Goal: Information Seeking & Learning: Learn about a topic

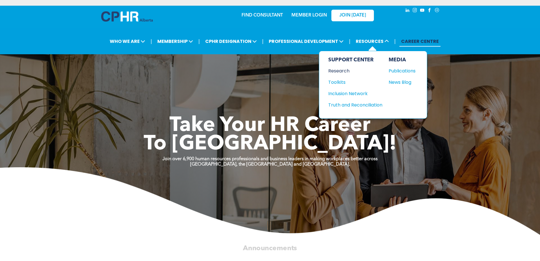
click at [344, 72] on div "Research" at bounding box center [353, 70] width 49 height 7
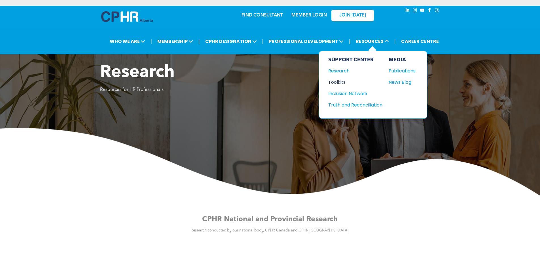
click at [338, 83] on div "Toolkits" at bounding box center [353, 82] width 49 height 7
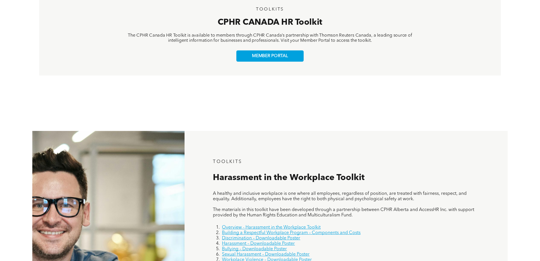
scroll to position [161, 0]
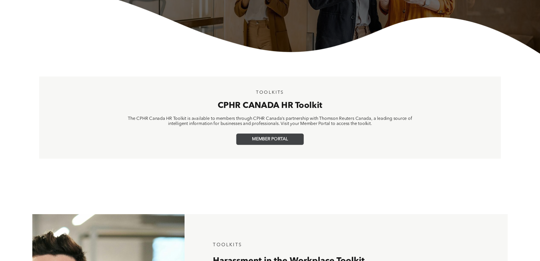
click at [263, 140] on span "MEMBER PORTAL" at bounding box center [270, 138] width 36 height 5
